Goal: Download file/media

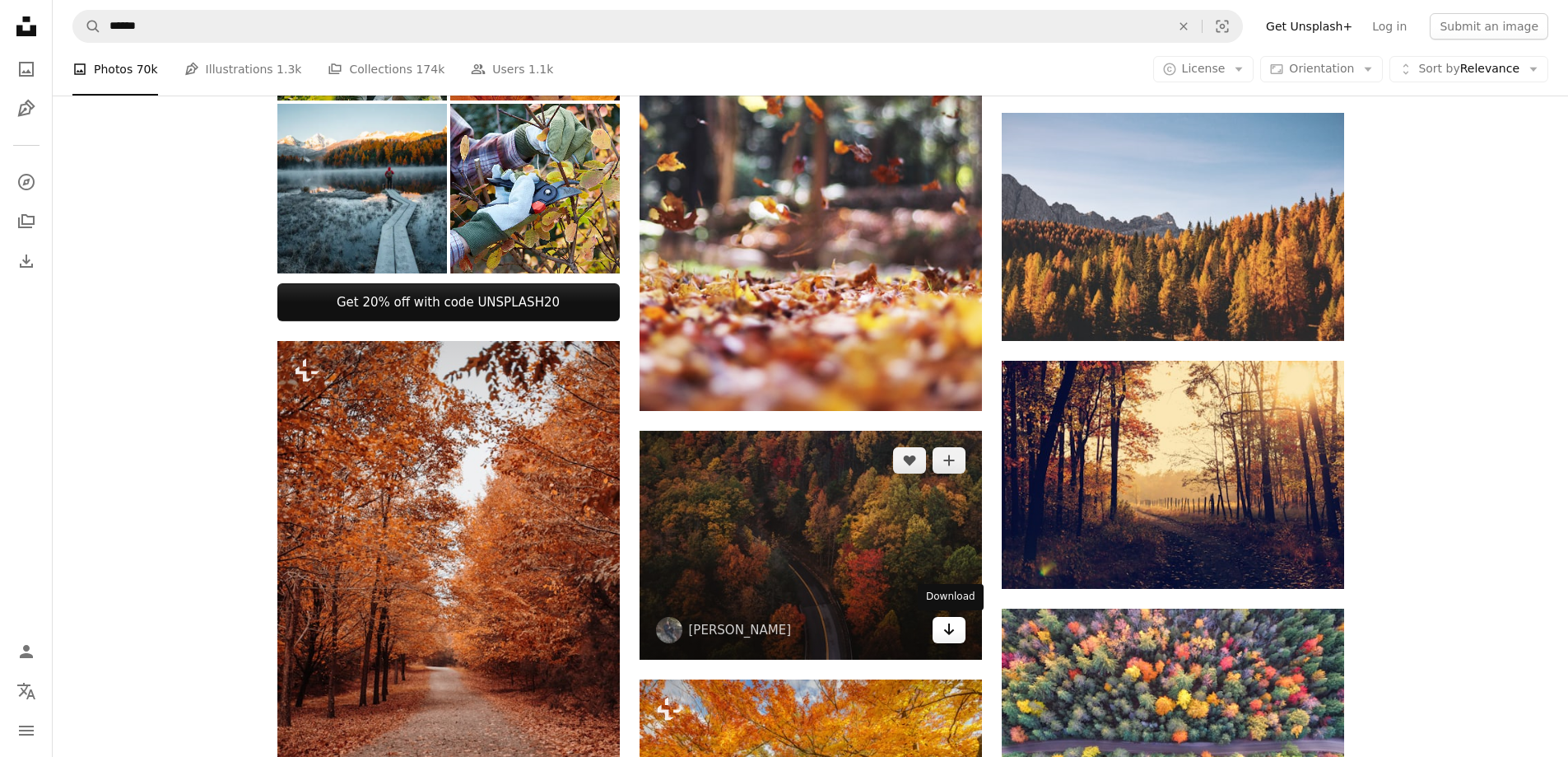
scroll to position [659, 0]
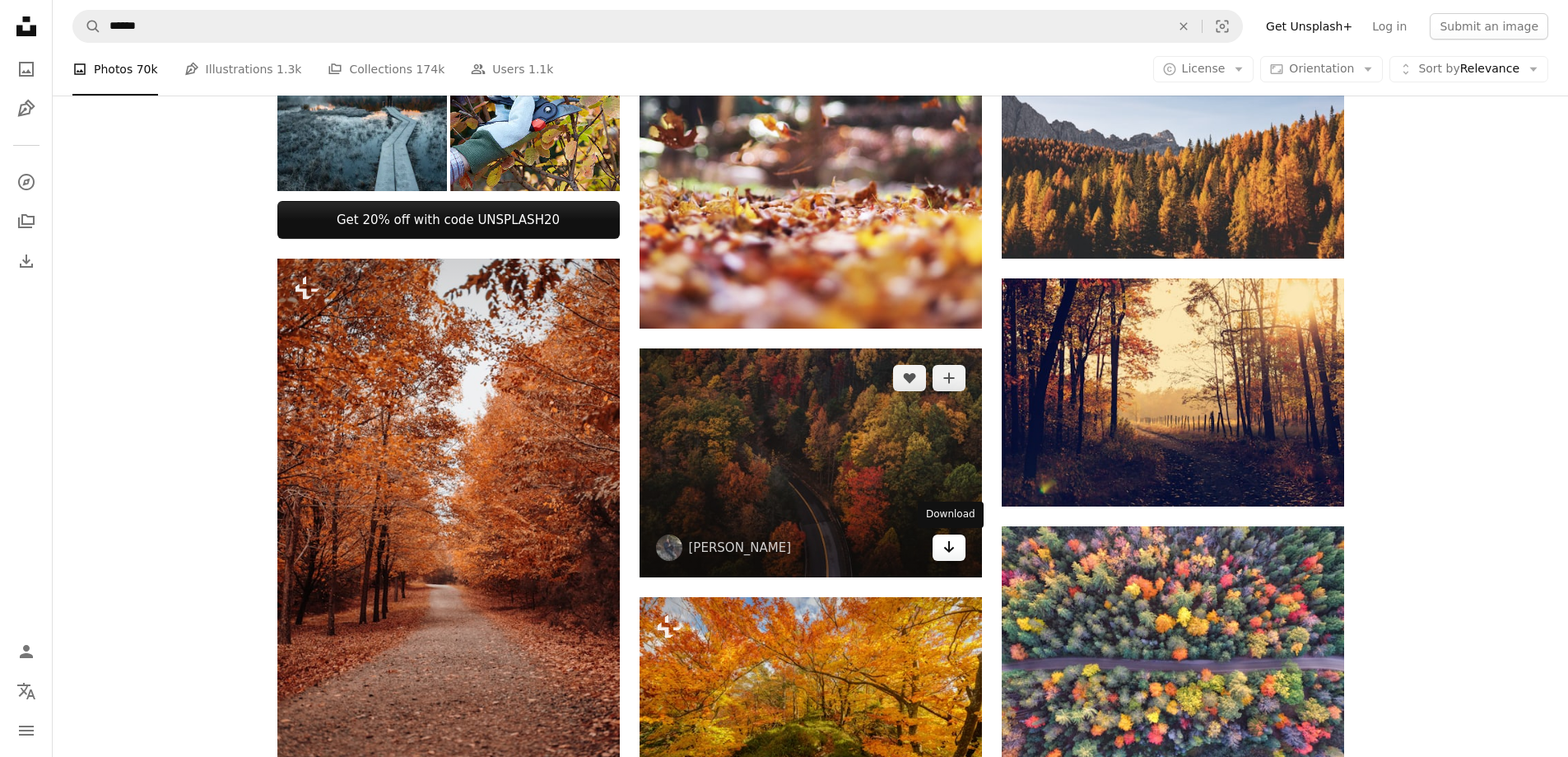
click at [955, 551] on link "Arrow pointing down" at bounding box center [949, 547] width 33 height 26
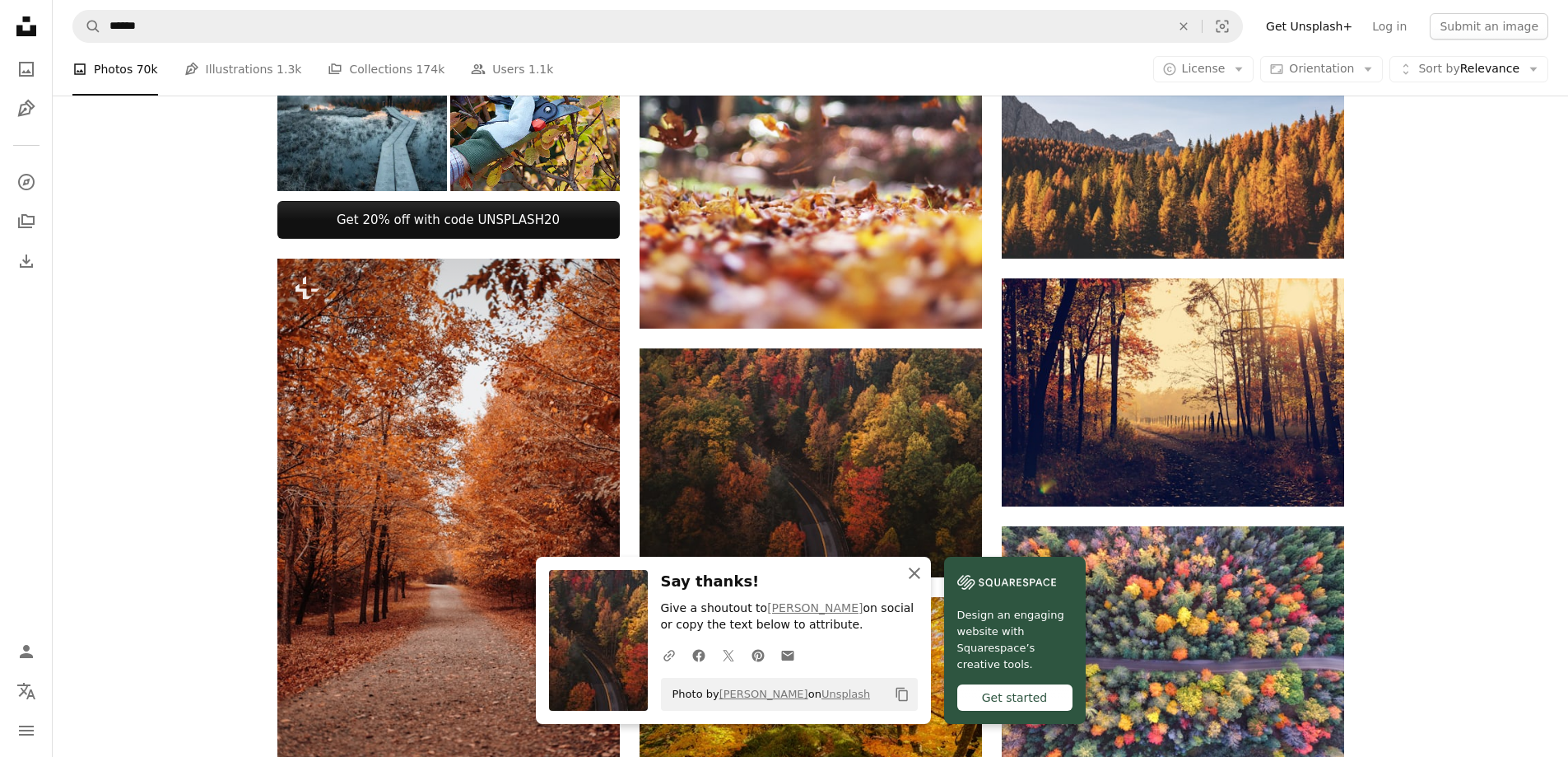
click at [920, 577] on icon "button" at bounding box center [914, 572] width 11 height 11
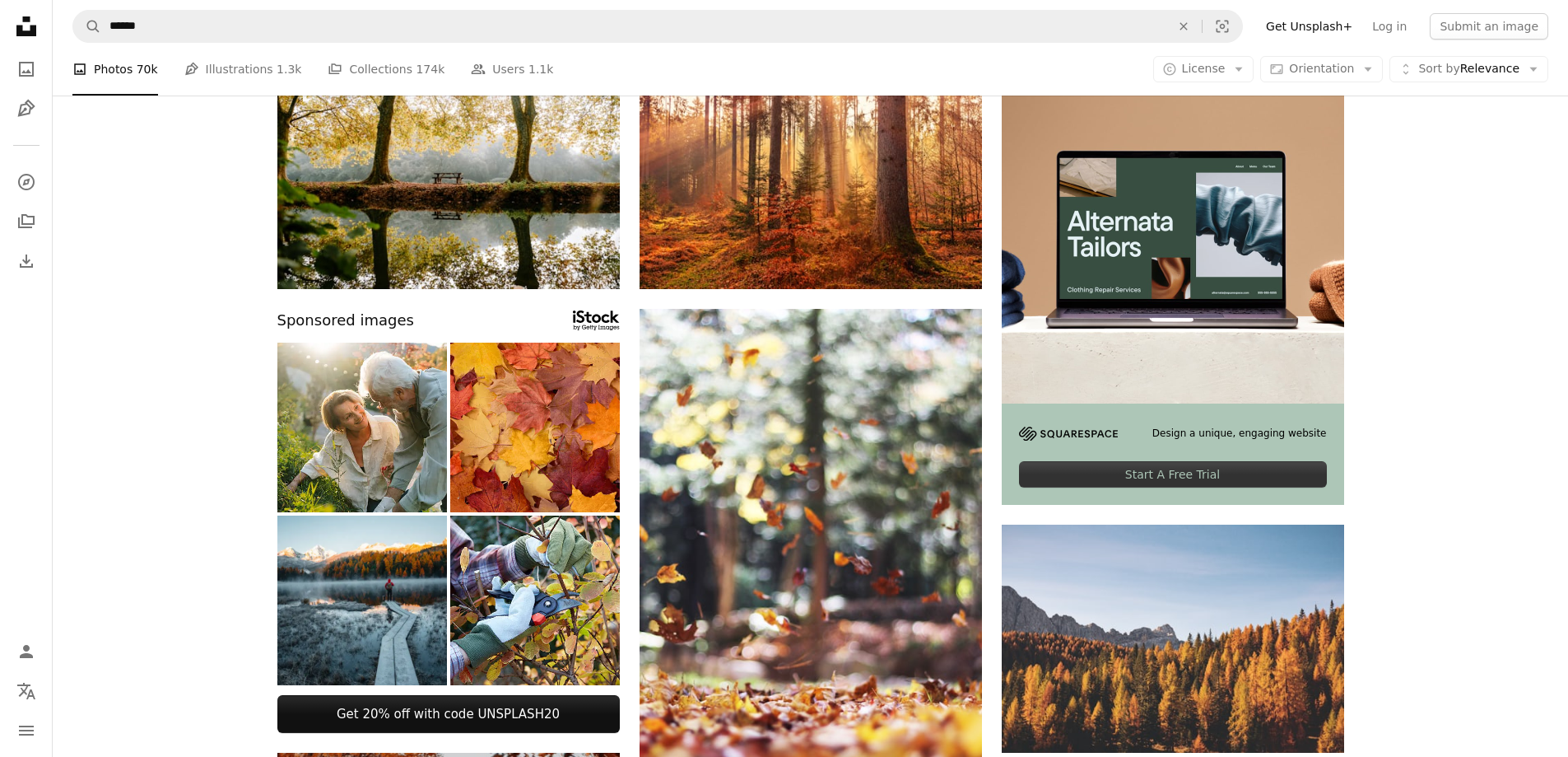
scroll to position [0, 0]
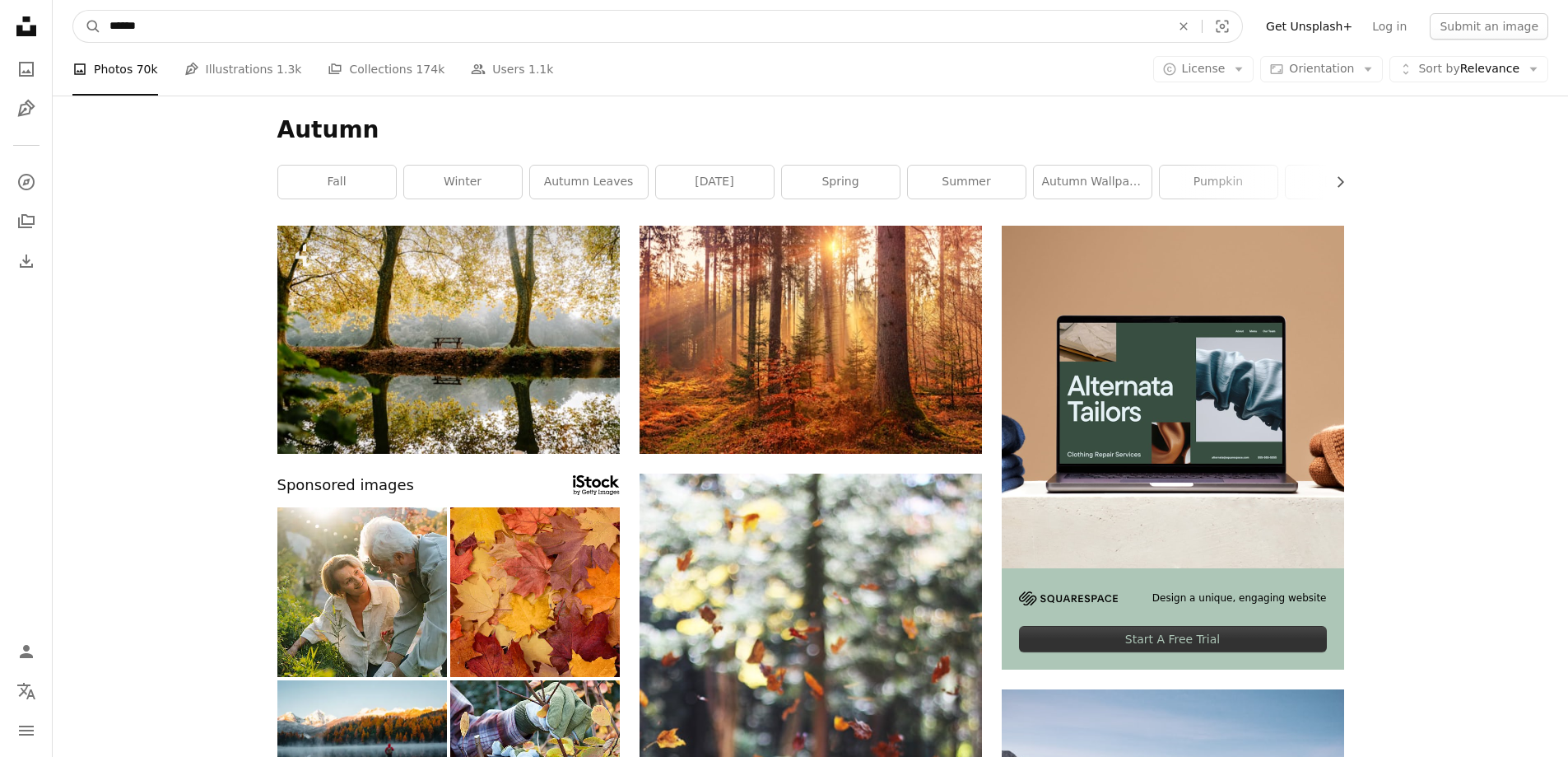
click at [195, 24] on input "******" at bounding box center [633, 26] width 1064 height 31
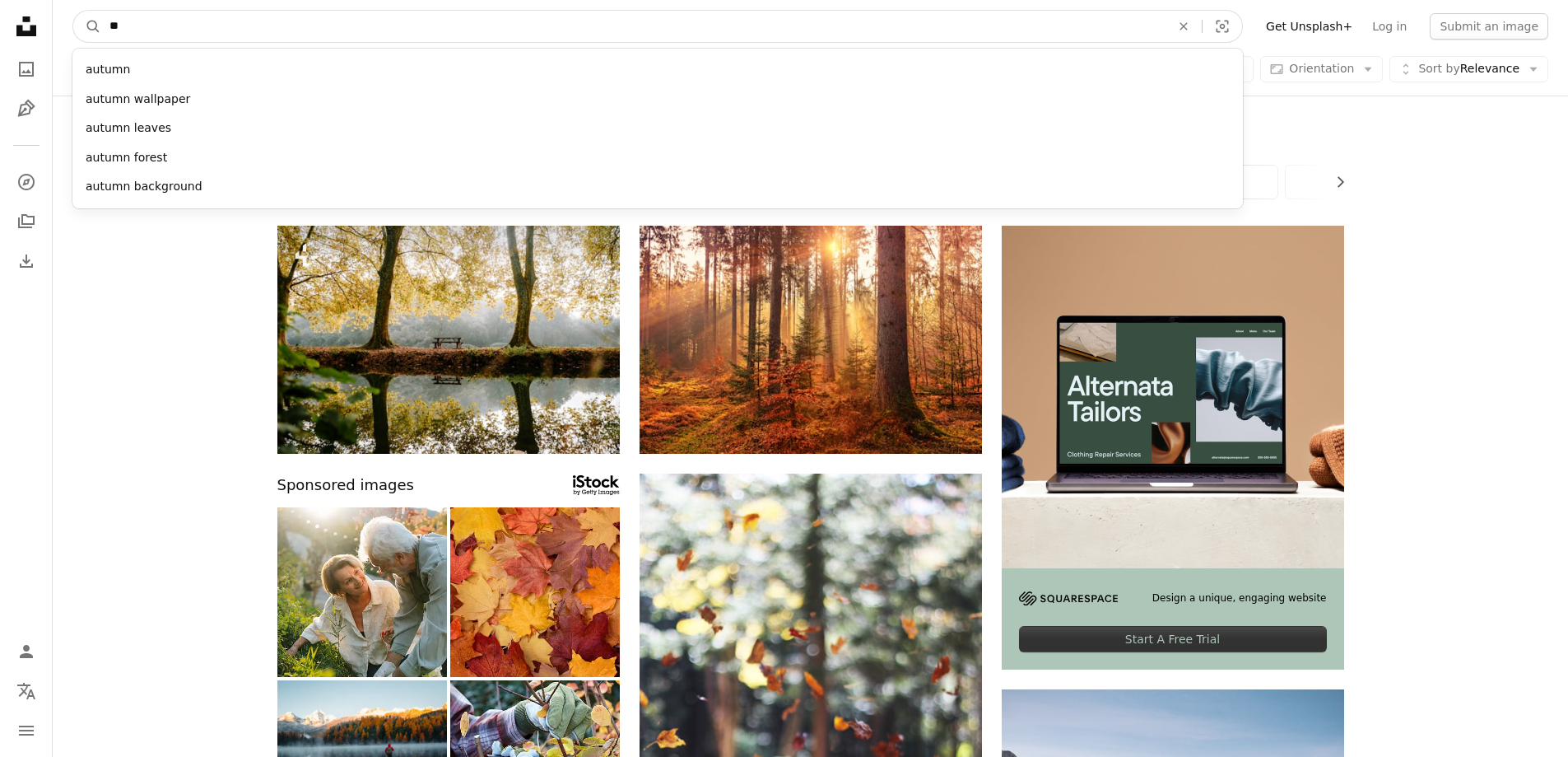
type input "*"
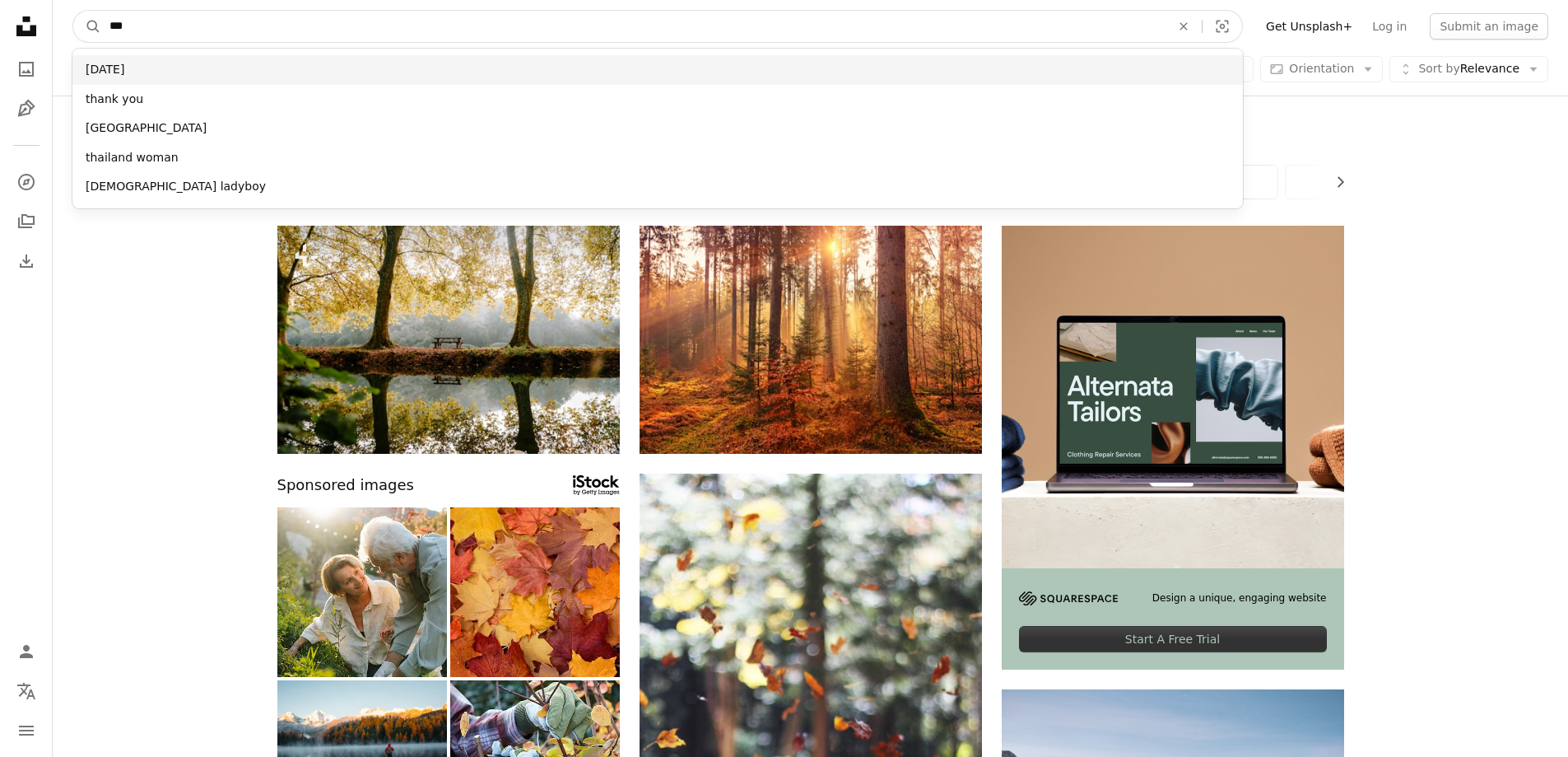
type input "***"
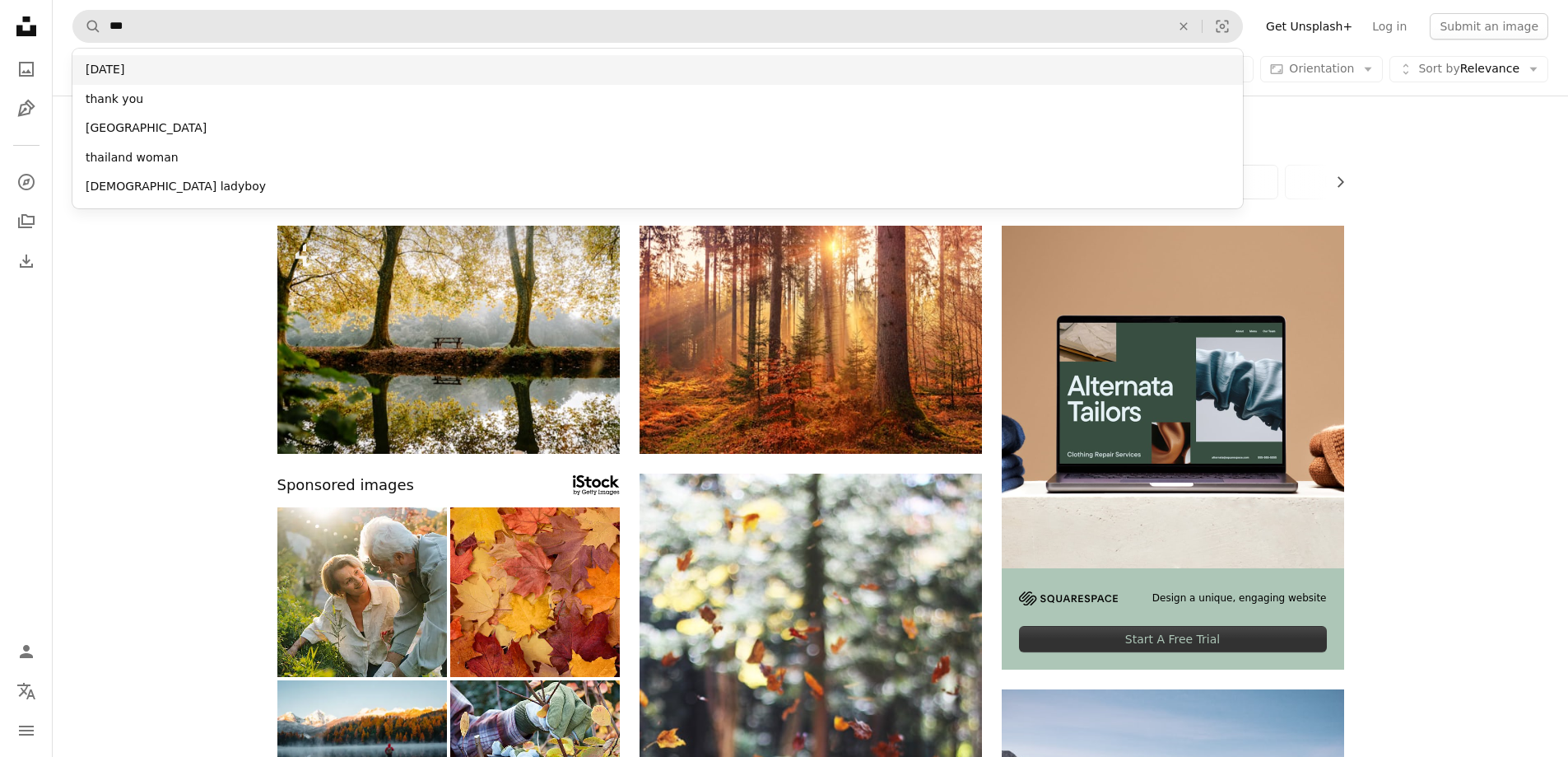
click at [117, 71] on div "[DATE]" at bounding box center [657, 70] width 1170 height 30
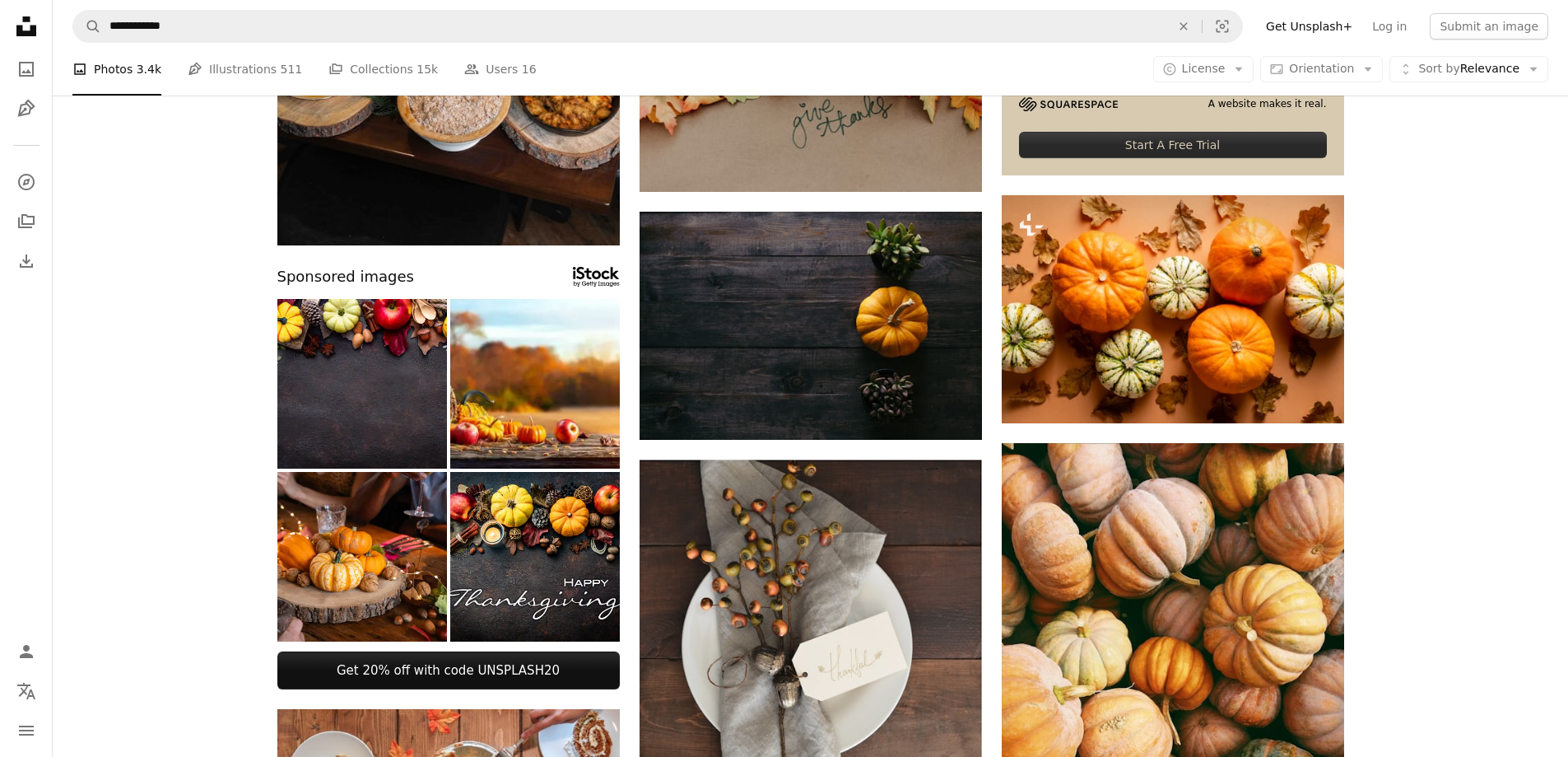
scroll to position [659, 0]
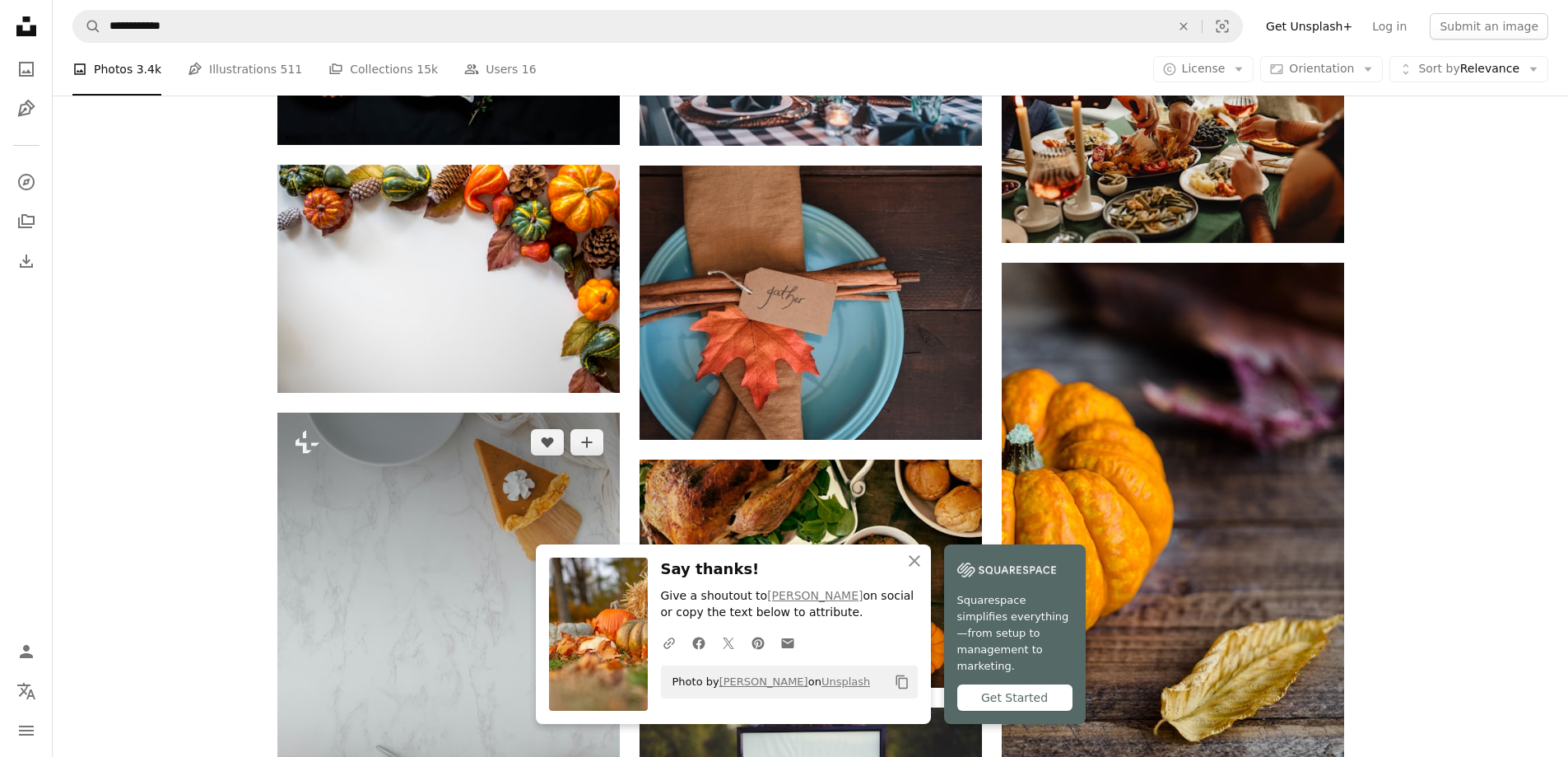
scroll to position [1729, 0]
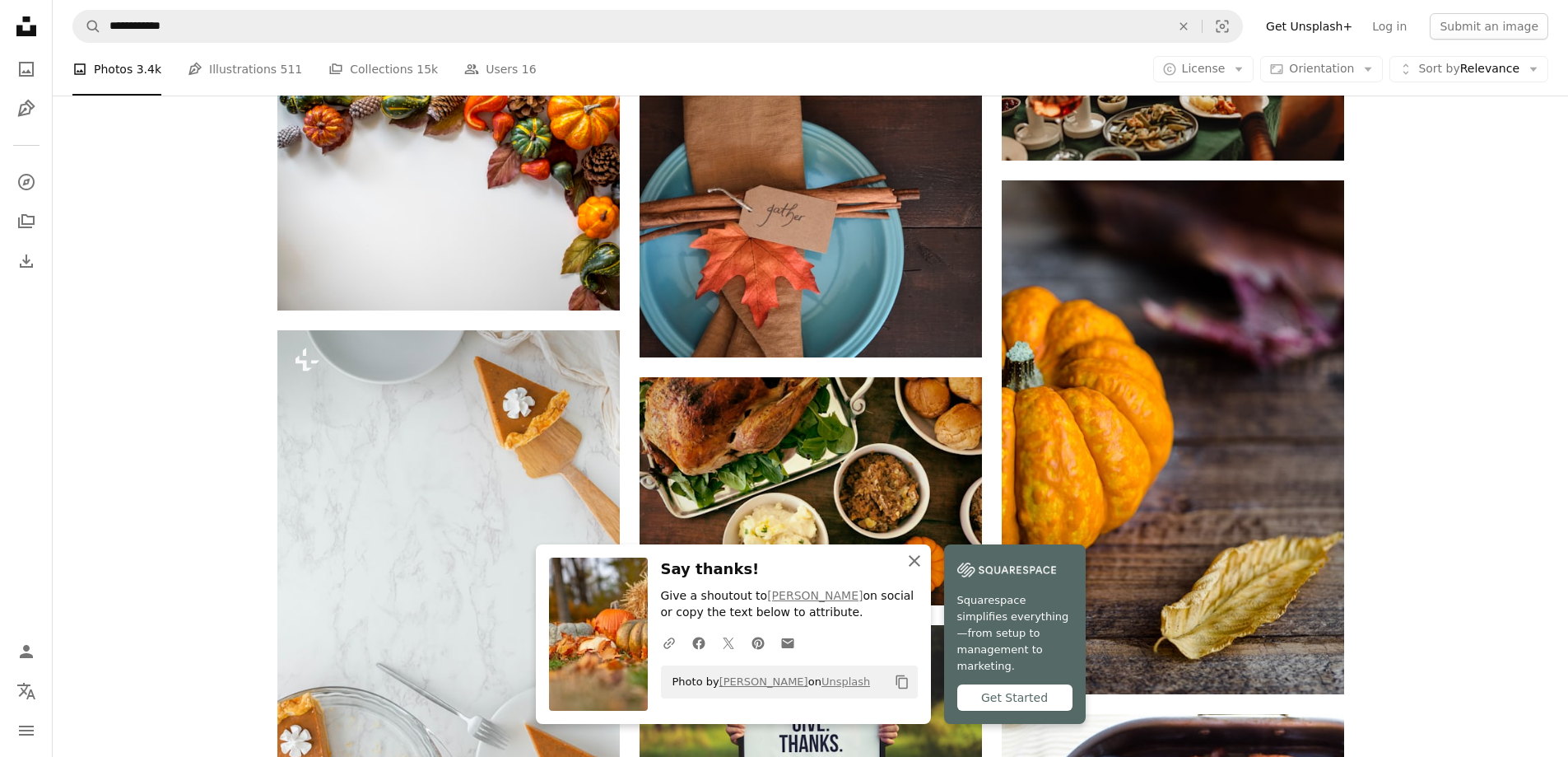
click at [924, 571] on icon "An X shape" at bounding box center [914, 560] width 20 height 20
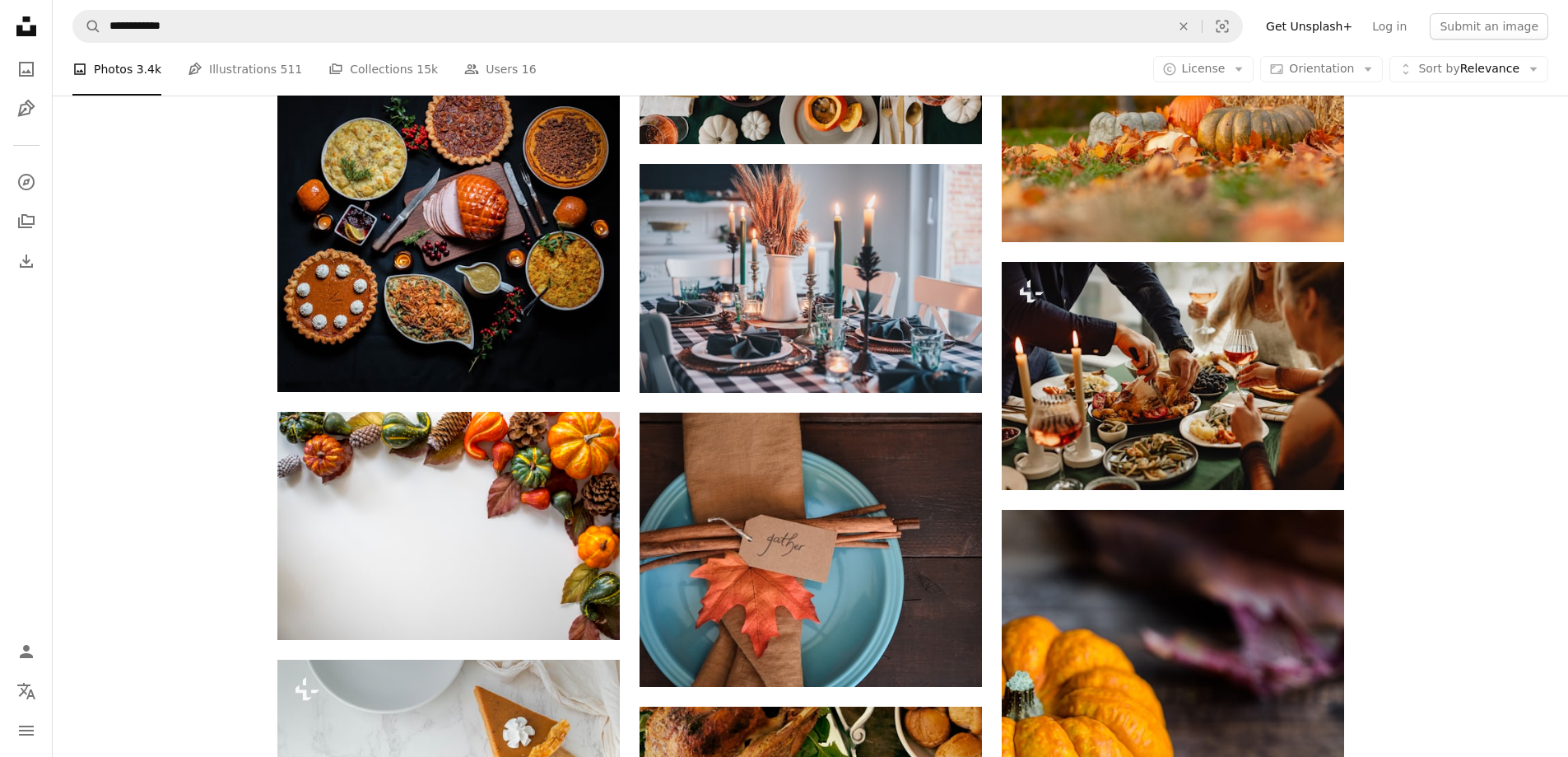
scroll to position [1317, 0]
